Goal: Task Accomplishment & Management: Complete application form

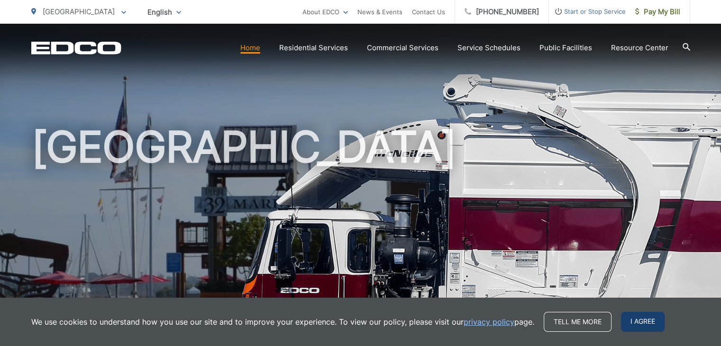
click at [636, 329] on span "I agree" at bounding box center [643, 322] width 44 height 20
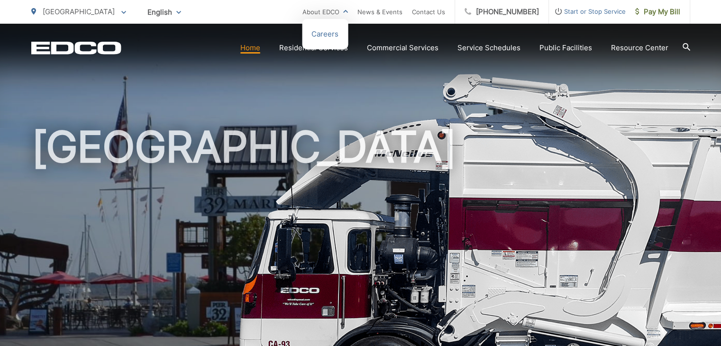
click at [338, 18] on li "About EDCO Careers" at bounding box center [326, 12] width 46 height 24
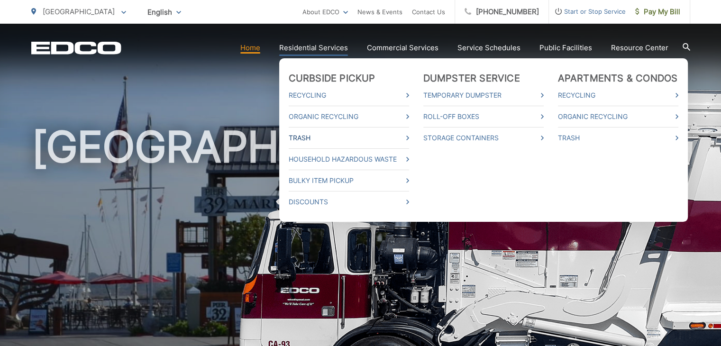
click at [329, 138] on link "Trash" at bounding box center [349, 137] width 120 height 11
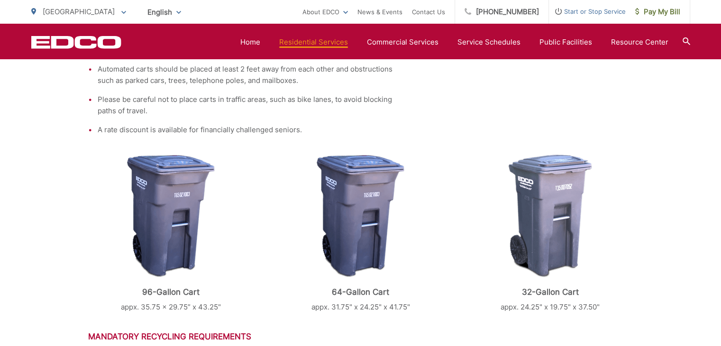
scroll to position [321, 0]
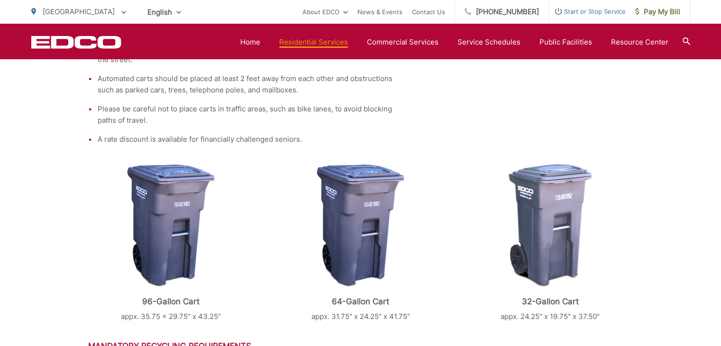
click at [168, 214] on img at bounding box center [171, 225] width 88 height 123
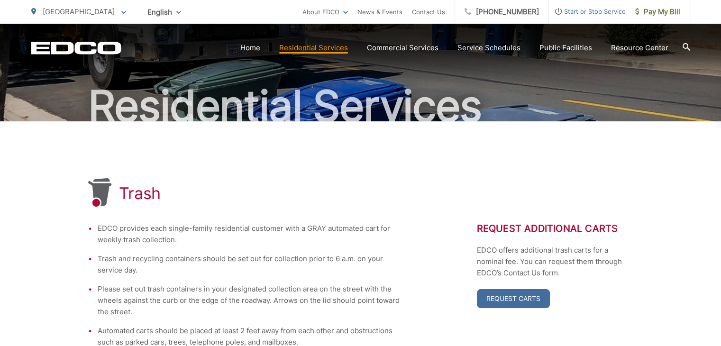
scroll to position [122, 0]
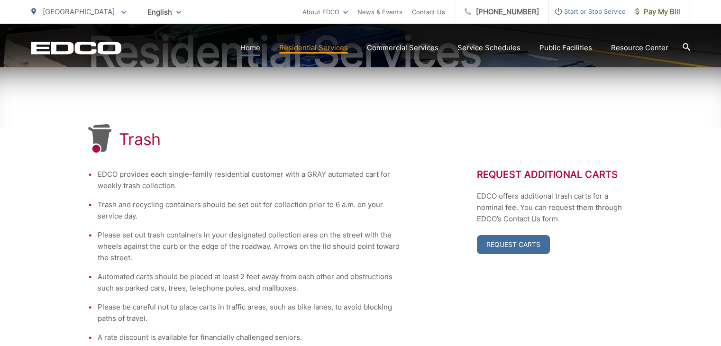
click at [257, 46] on link "Home" at bounding box center [250, 47] width 20 height 11
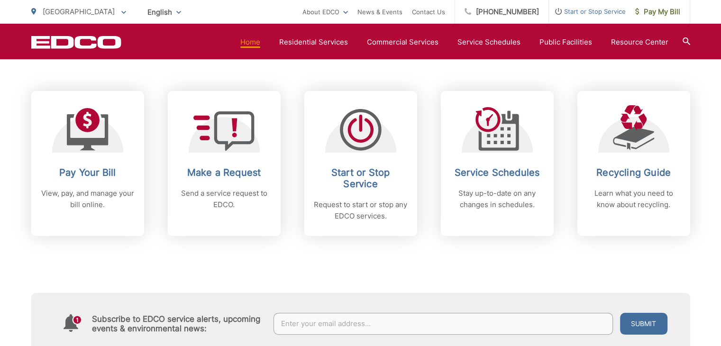
scroll to position [381, 0]
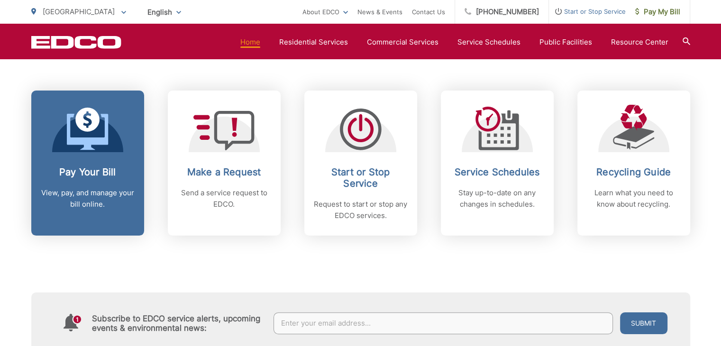
click at [120, 172] on h2 "Pay Your Bill" at bounding box center [88, 171] width 94 height 11
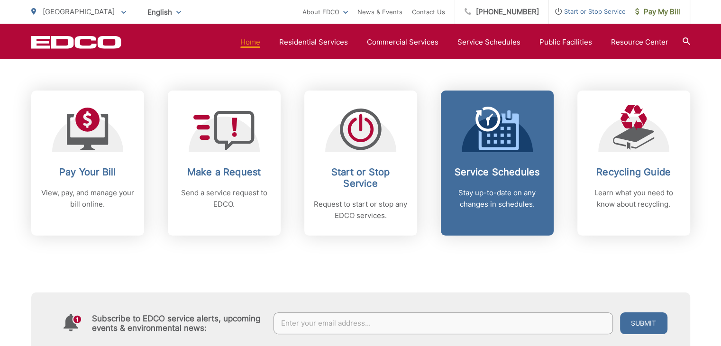
click at [508, 150] on icon at bounding box center [499, 132] width 40 height 37
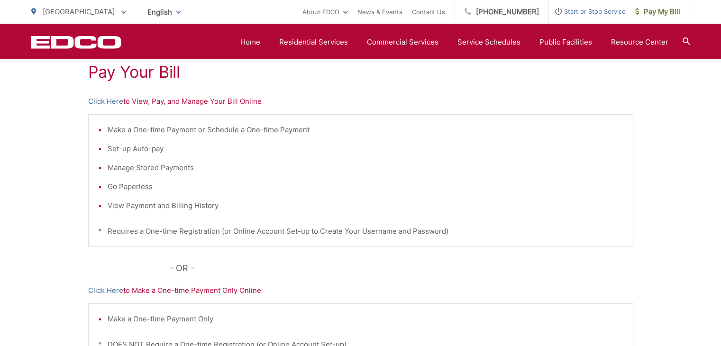
scroll to position [175, 0]
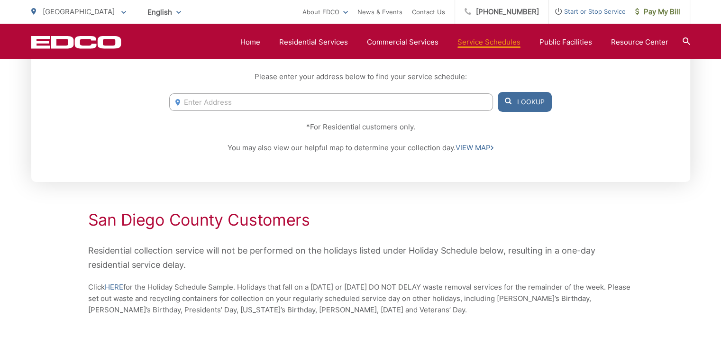
scroll to position [205, 0]
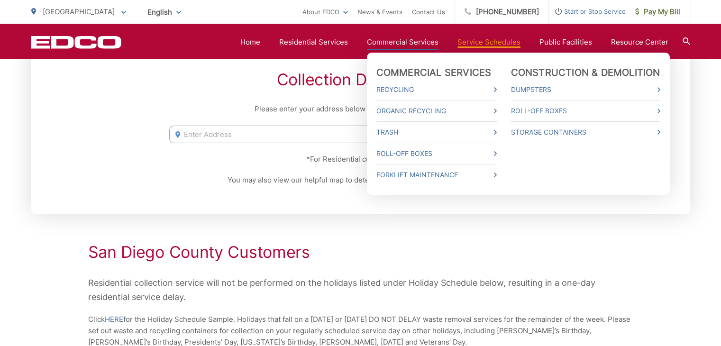
click at [416, 38] on link "Commercial Services" at bounding box center [403, 42] width 72 height 11
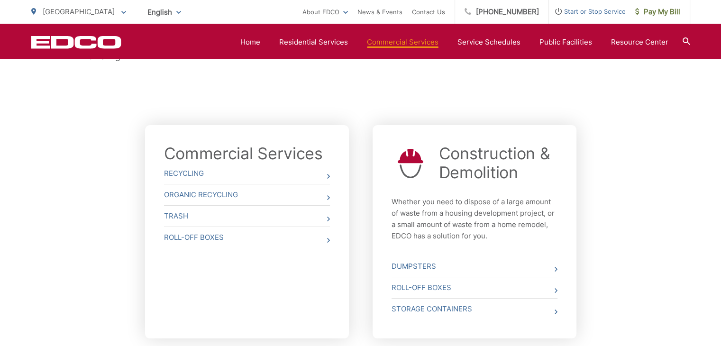
scroll to position [309, 0]
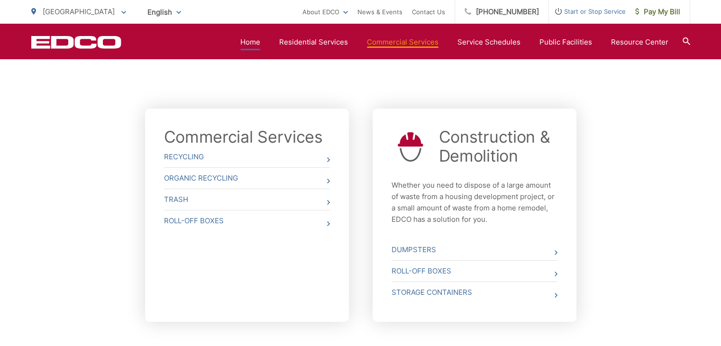
click at [250, 39] on link "Home" at bounding box center [250, 42] width 20 height 11
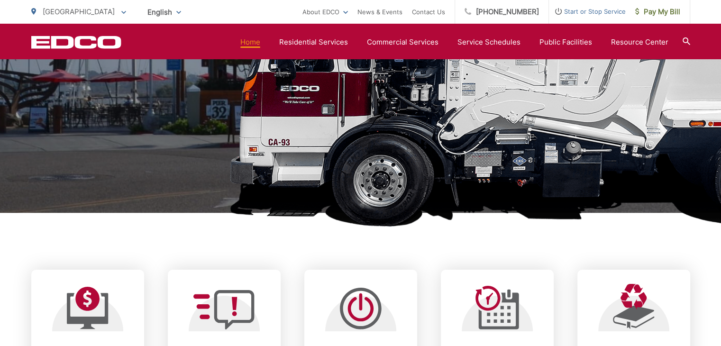
scroll to position [201, 0]
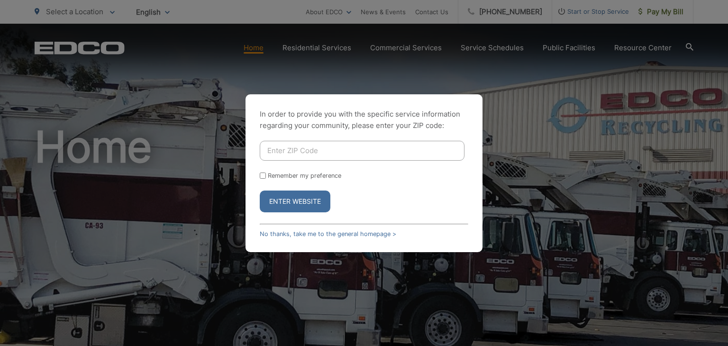
click at [320, 150] on input "Enter ZIP Code" at bounding box center [362, 151] width 205 height 20
type input "91950"
click at [260, 191] on button "Enter Website" at bounding box center [295, 202] width 71 height 22
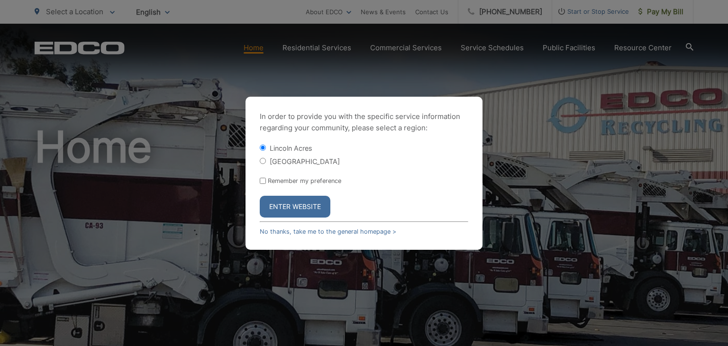
click at [264, 162] on input "[GEOGRAPHIC_DATA]" at bounding box center [263, 161] width 6 height 6
radio input "true"
click at [292, 210] on button "Enter Website" at bounding box center [295, 207] width 71 height 22
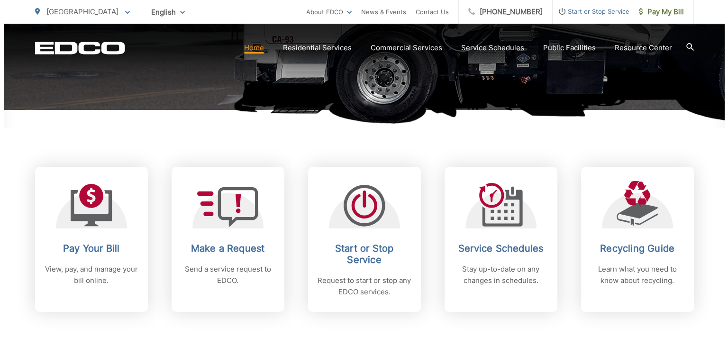
scroll to position [307, 0]
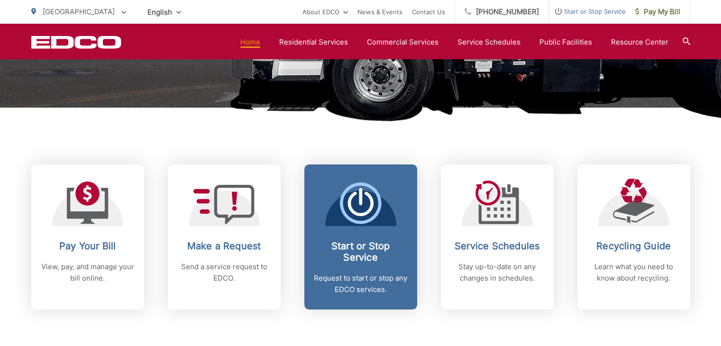
click at [377, 204] on icon at bounding box center [361, 204] width 42 height 42
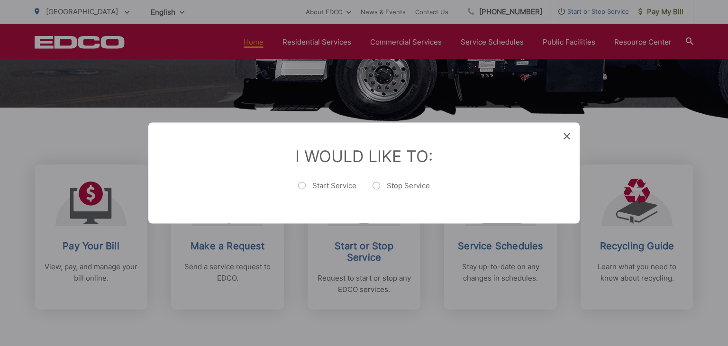
click at [311, 184] on label "Start Service" at bounding box center [327, 190] width 58 height 19
radio input "true"
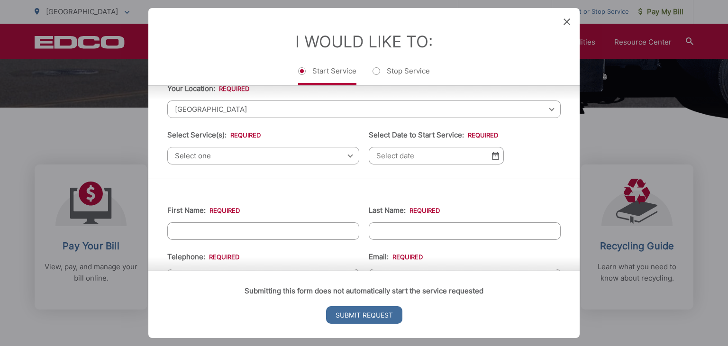
scroll to position [38, 0]
click at [274, 160] on span "Select one" at bounding box center [263, 156] width 192 height 18
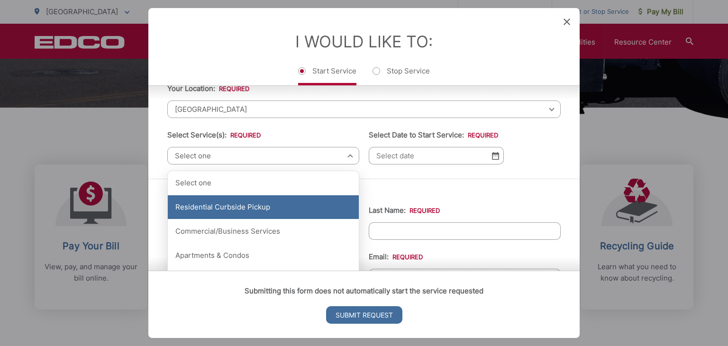
click at [283, 211] on div "Residential Curbside Pickup" at bounding box center [263, 207] width 191 height 24
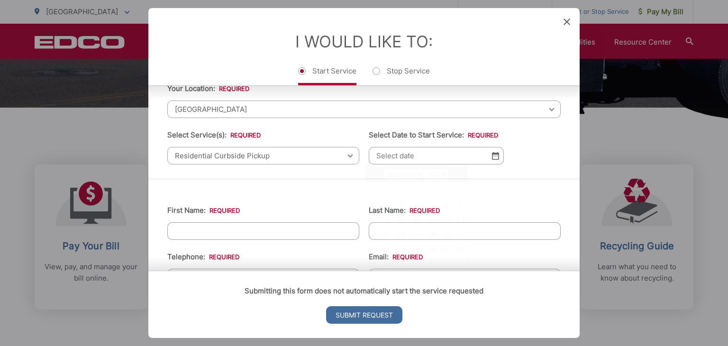
click at [429, 157] on input "Select Date to Start Service: *" at bounding box center [436, 156] width 135 height 18
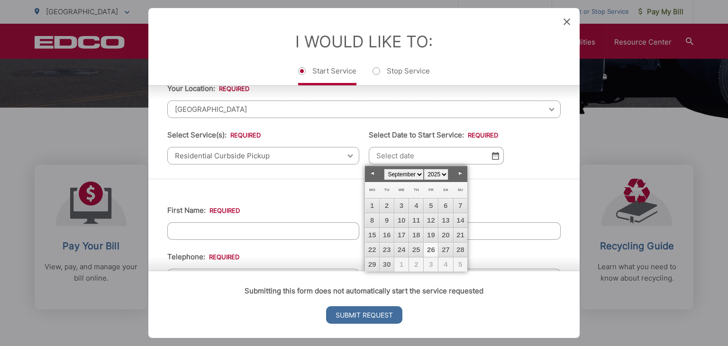
click at [495, 174] on div "Please complete the form below, then follow the instructions that follow. Your …" at bounding box center [364, 113] width 432 height 131
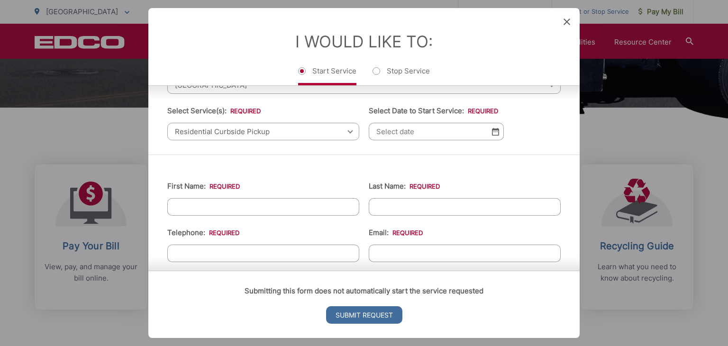
scroll to position [72, 0]
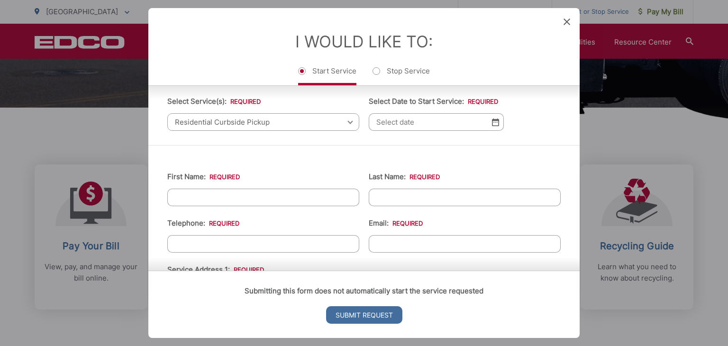
click at [446, 120] on input "Select Date to Start Service: *" at bounding box center [436, 122] width 135 height 18
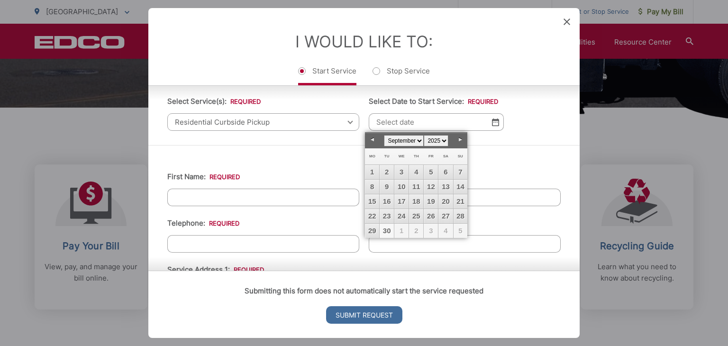
click at [385, 232] on link "30" at bounding box center [387, 231] width 14 height 14
type input "09/30/2025"
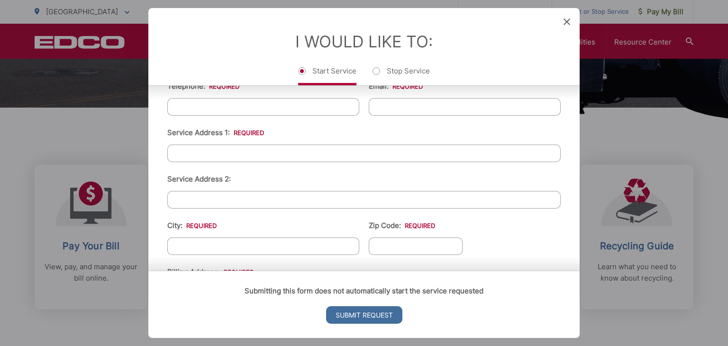
scroll to position [120, 0]
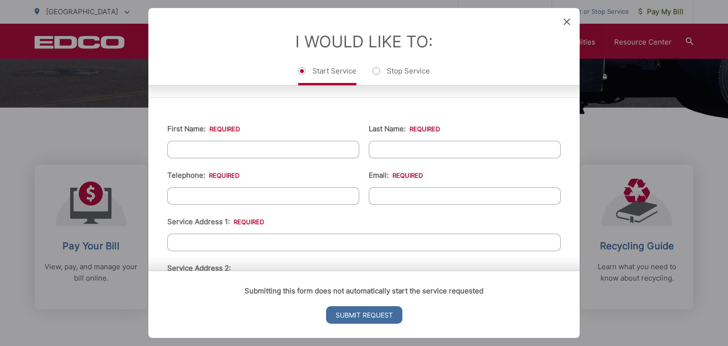
click at [208, 145] on input "First Name: *" at bounding box center [263, 150] width 192 height 18
type input "john"
click at [406, 151] on input "Last Name: *" at bounding box center [465, 150] width 192 height 18
type input "smith"
click at [266, 198] on input "(___) ___-____" at bounding box center [263, 196] width 192 height 18
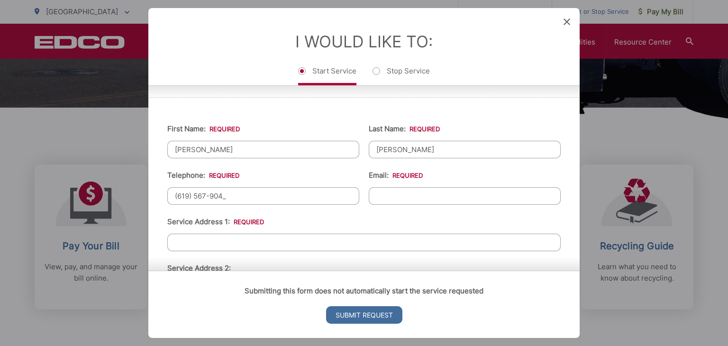
type input "(619) 567-9043"
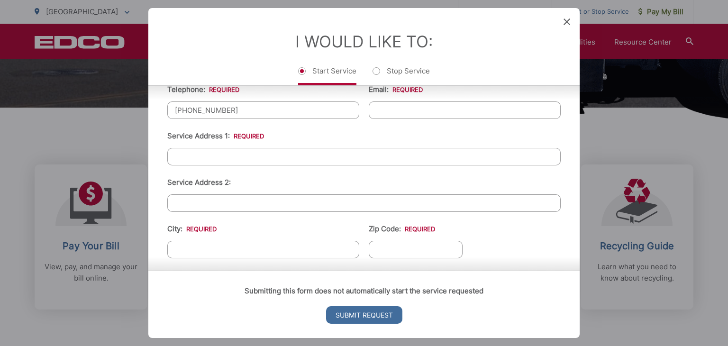
scroll to position [189, 0]
